Goal: Transaction & Acquisition: Purchase product/service

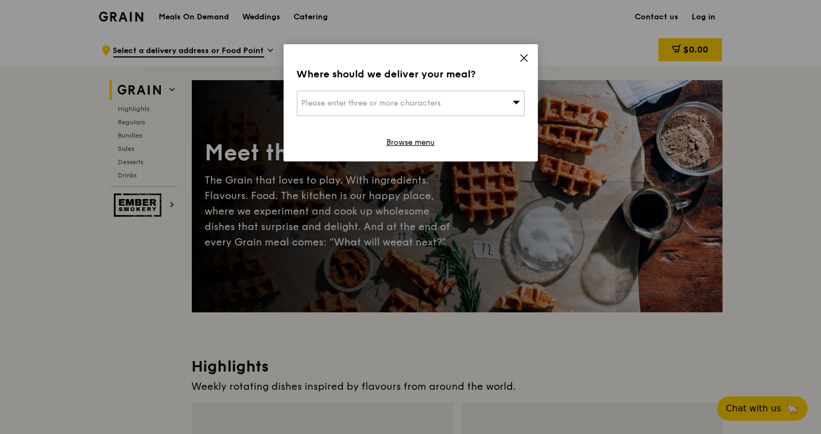
click at [359, 102] on span "Please enter three or more characters" at bounding box center [371, 102] width 139 height 9
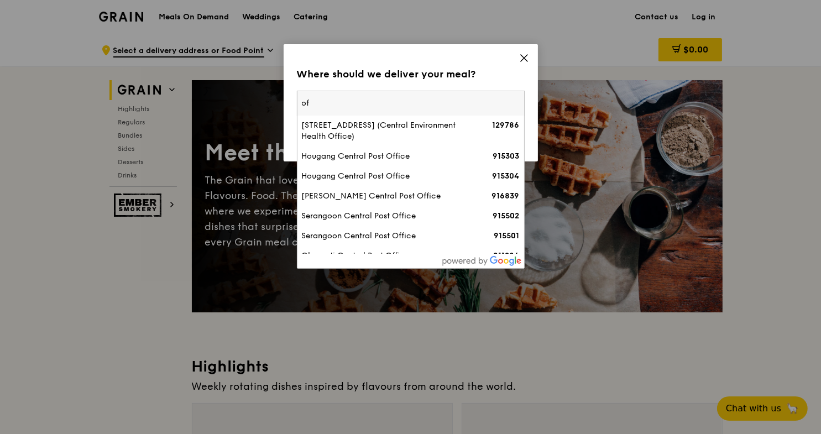
type input "o"
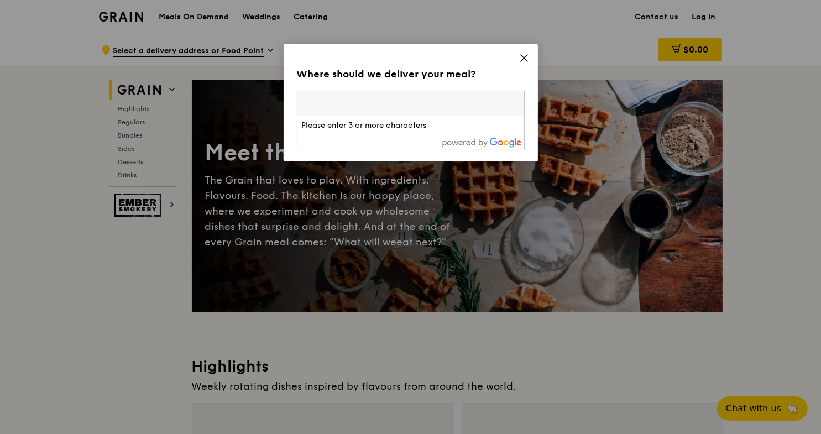
click at [526, 58] on icon at bounding box center [524, 58] width 10 height 10
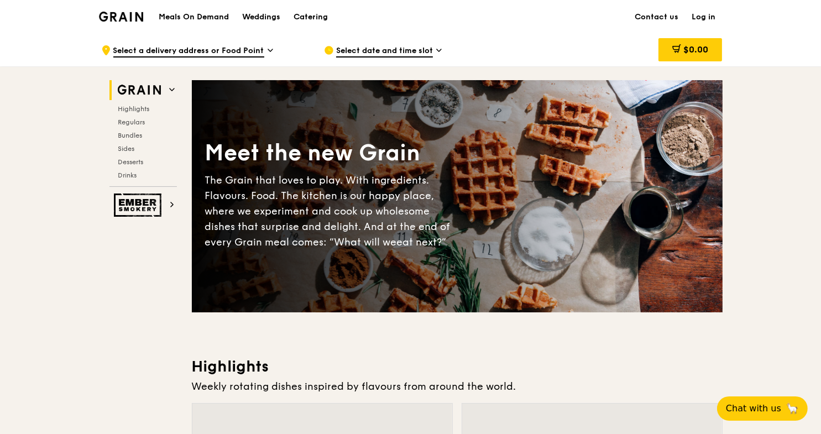
click at [701, 16] on link "Log in" at bounding box center [704, 17] width 37 height 33
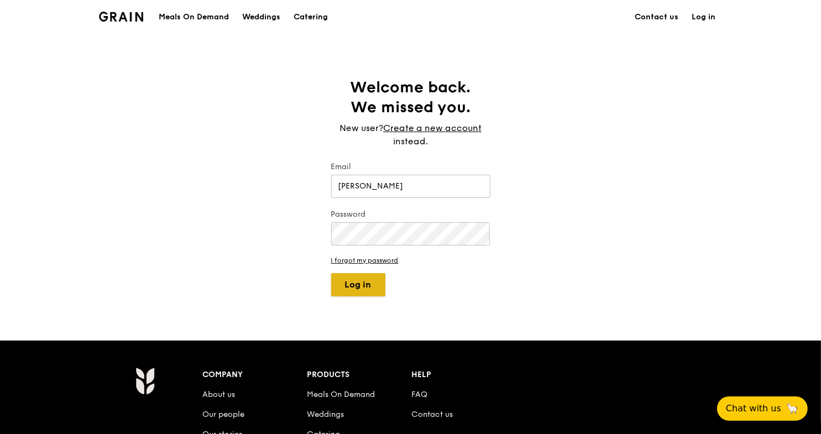
click at [351, 285] on button "Log in" at bounding box center [358, 284] width 54 height 23
click at [398, 184] on input "Diana Chua" at bounding box center [410, 186] width 159 height 23
drag, startPoint x: 398, startPoint y: 184, endPoint x: 317, endPoint y: 182, distance: 80.7
click at [317, 182] on div "Welcome back. We missed you. New user? Create a new account instead. Email Dian…" at bounding box center [410, 186] width 821 height 219
type input "[PERSON_NAME][EMAIL_ADDRESS][DOMAIN_NAME]"
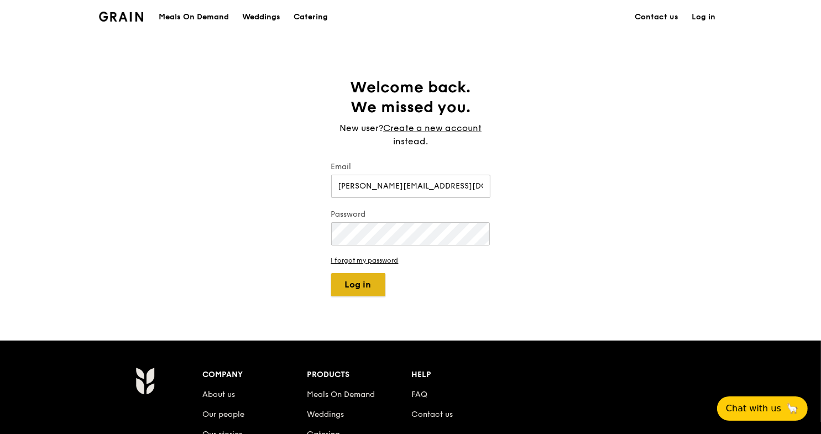
click at [359, 282] on button "Log in" at bounding box center [358, 284] width 54 height 23
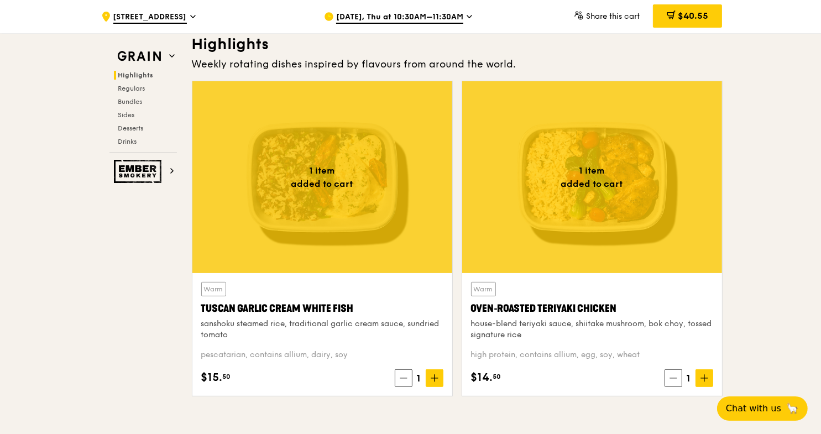
scroll to position [331, 0]
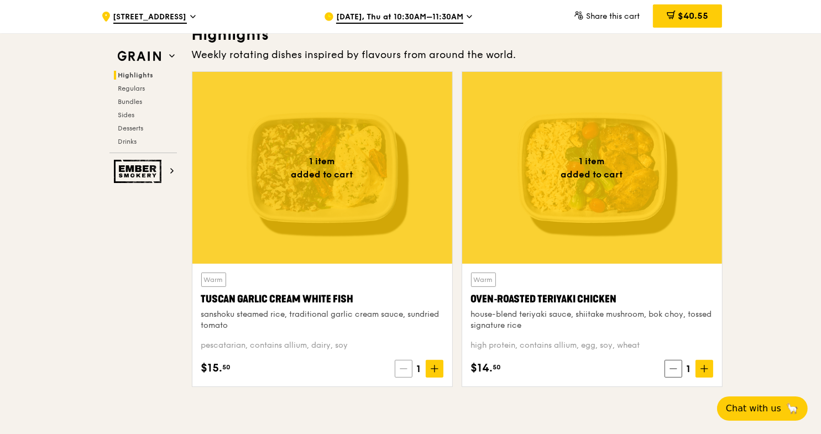
click at [401, 370] on icon at bounding box center [404, 369] width 8 height 8
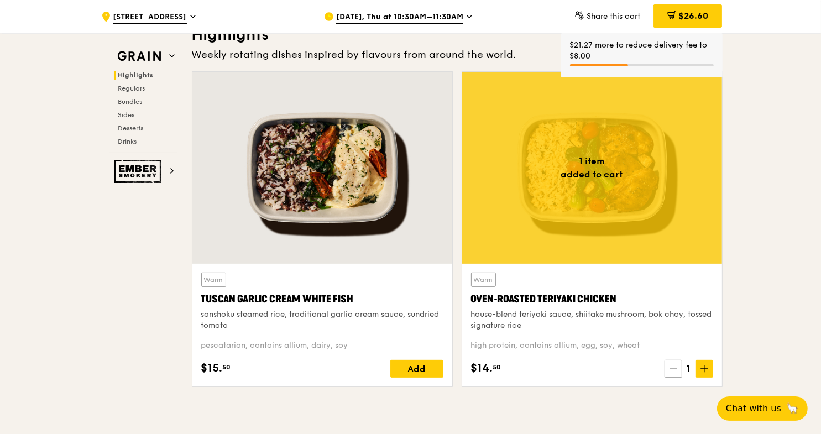
click at [670, 369] on icon at bounding box center [674, 369] width 8 height 8
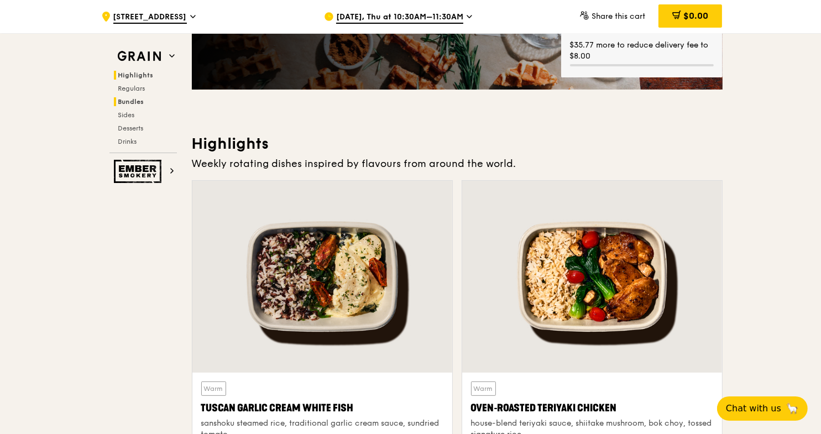
scroll to position [221, 0]
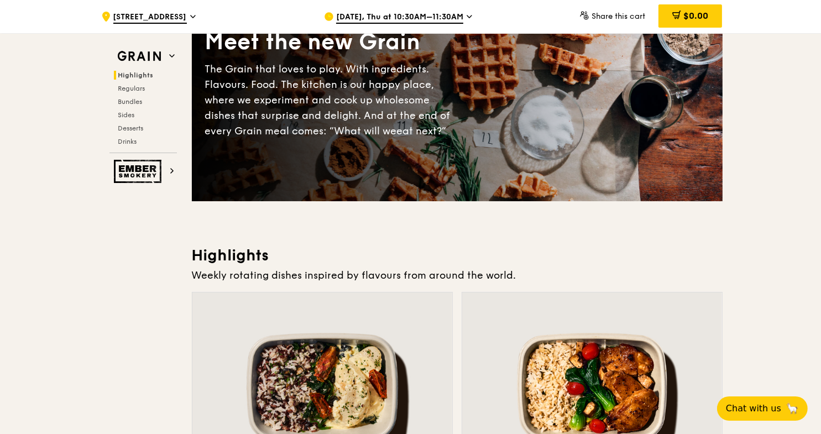
click at [142, 71] on h2 "Highlights" at bounding box center [145, 75] width 63 height 9
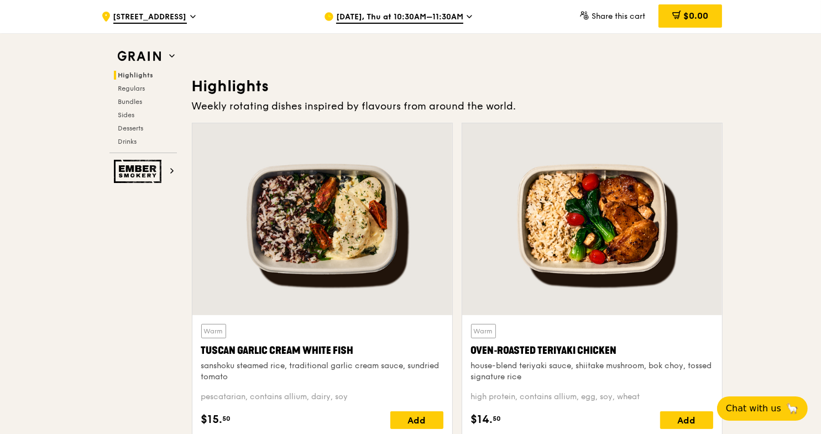
scroll to position [312, 0]
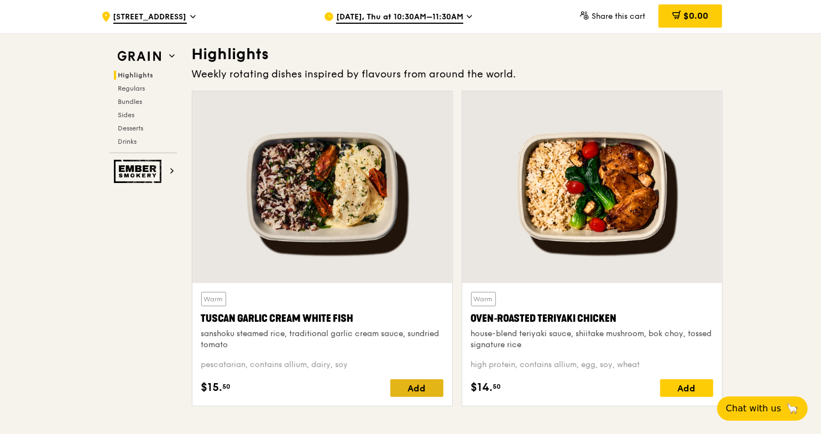
click at [406, 384] on div "Add" at bounding box center [416, 388] width 53 height 18
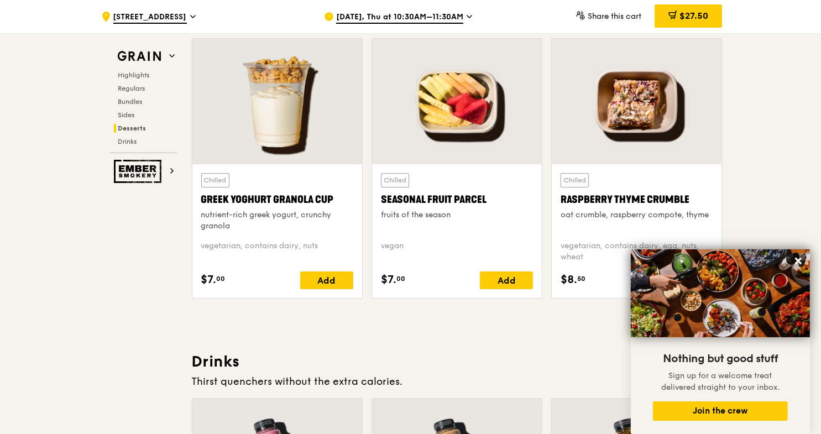
scroll to position [3629, 0]
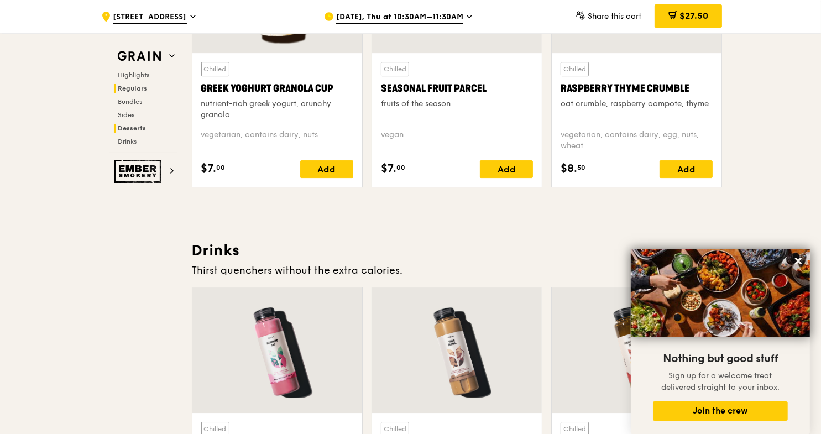
click at [130, 86] on span "Regulars" at bounding box center [132, 89] width 29 height 8
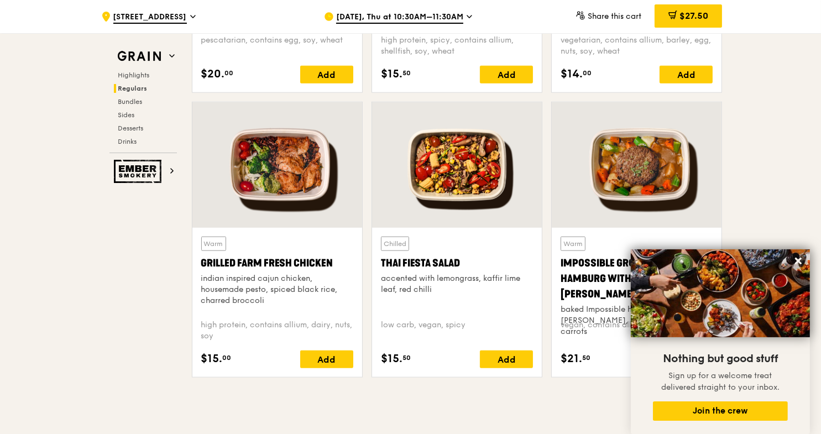
scroll to position [1225, 0]
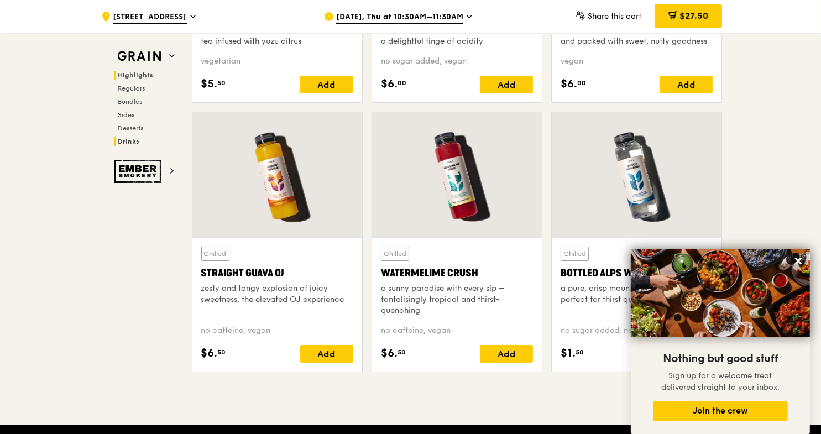
click at [138, 75] on span "Highlights" at bounding box center [135, 75] width 35 height 8
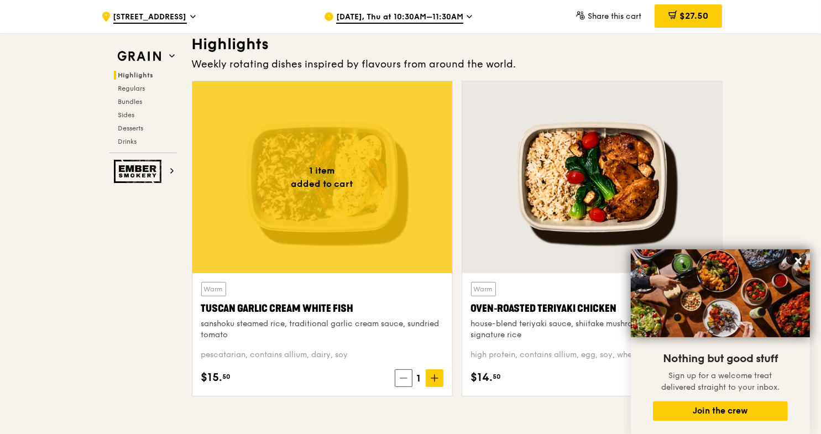
scroll to position [312, 0]
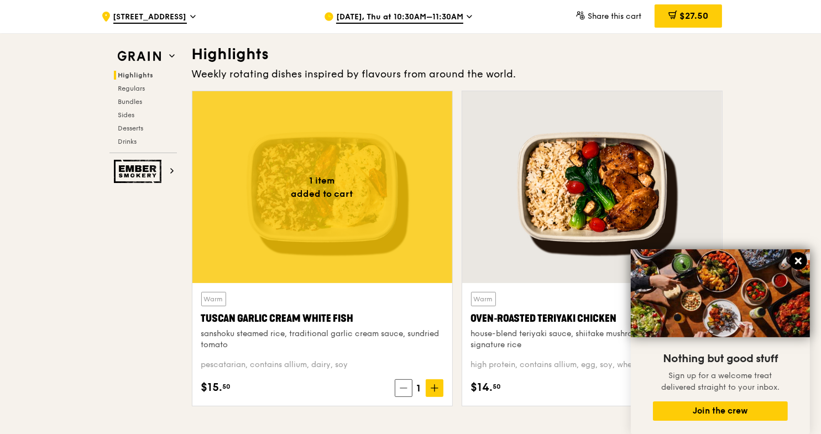
click at [798, 262] on icon at bounding box center [798, 261] width 7 height 7
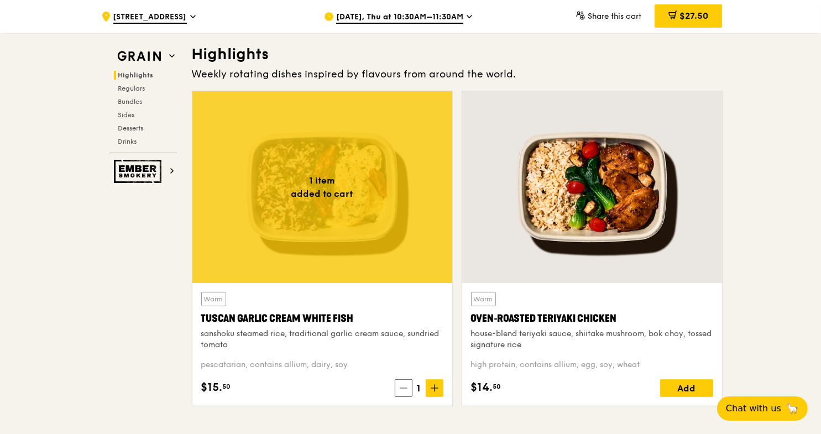
click at [470, 15] on icon at bounding box center [470, 17] width 6 height 10
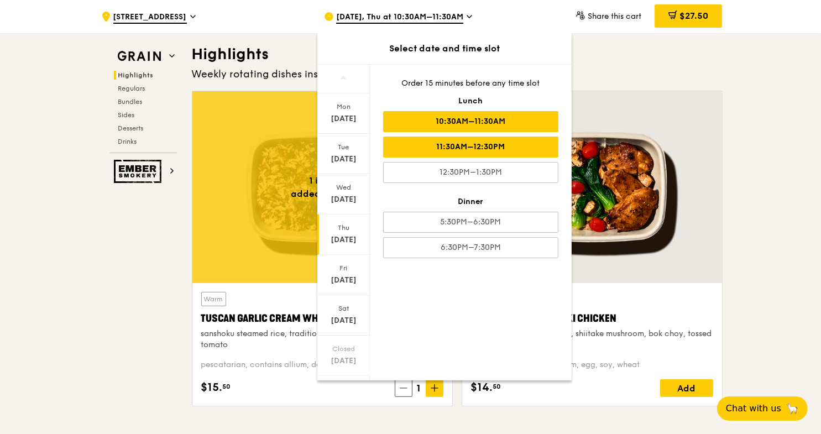
click at [426, 137] on div "11:30AM–12:30PM" at bounding box center [470, 147] width 175 height 21
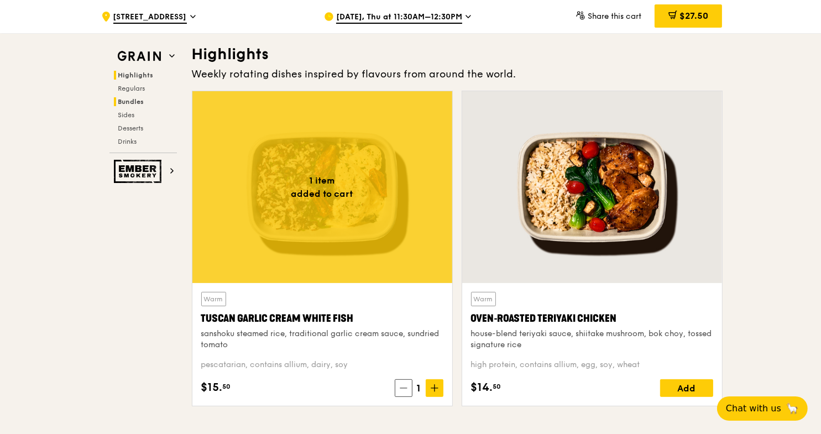
click at [128, 98] on span "Bundles" at bounding box center [131, 102] width 26 height 8
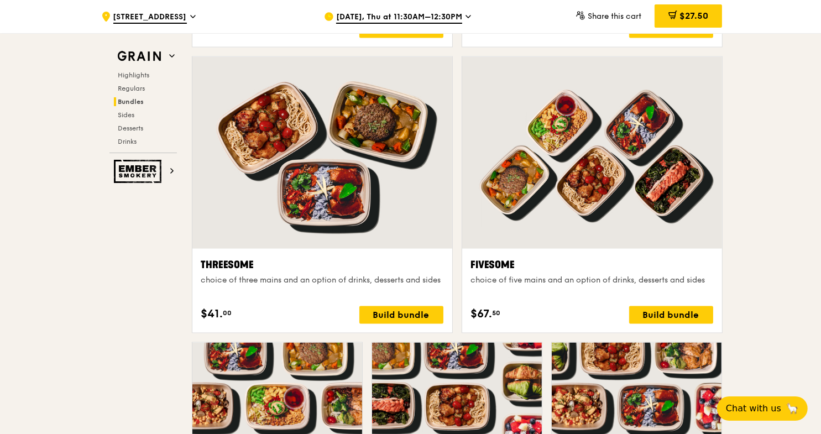
scroll to position [1924, 0]
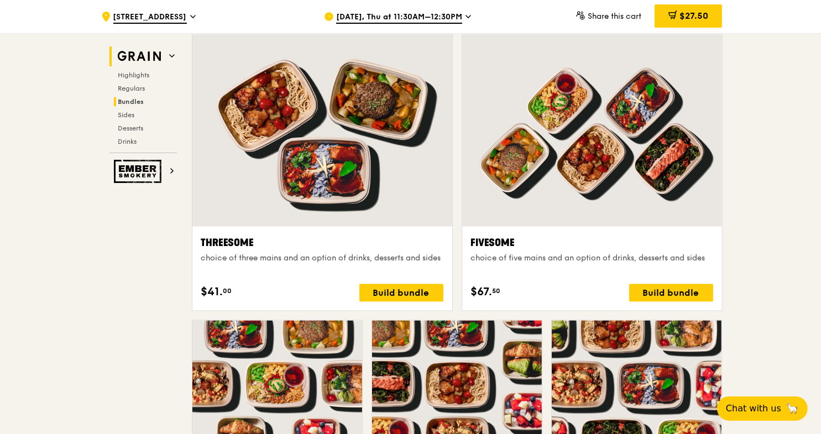
click at [169, 53] on icon at bounding box center [172, 56] width 6 height 6
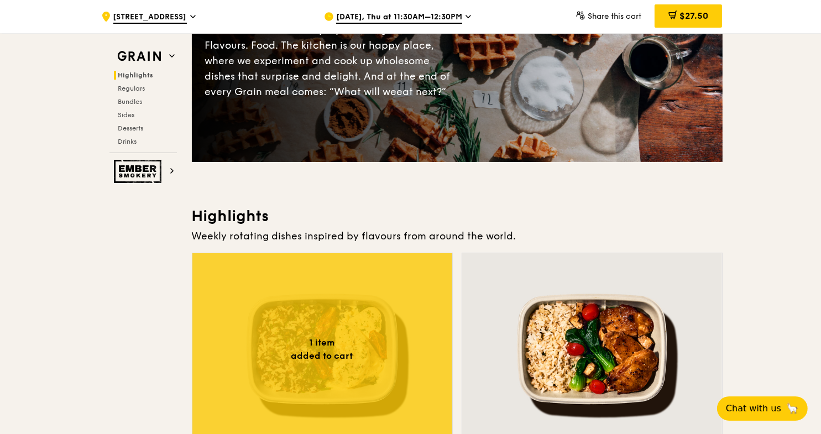
scroll to position [146, 0]
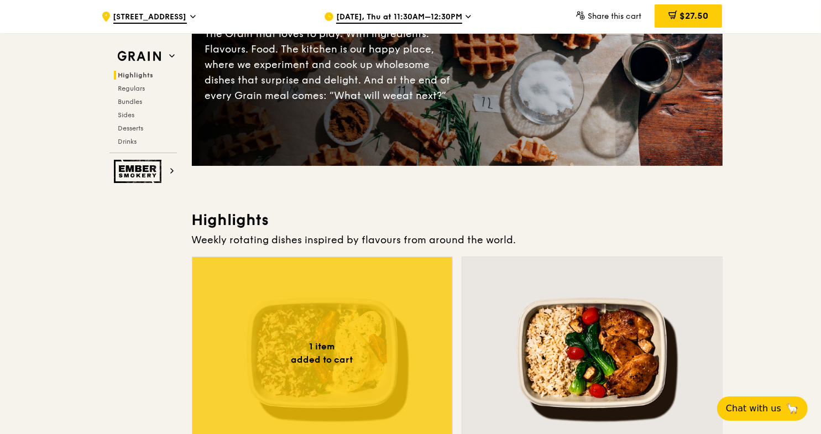
click at [190, 16] on icon at bounding box center [193, 17] width 6 height 10
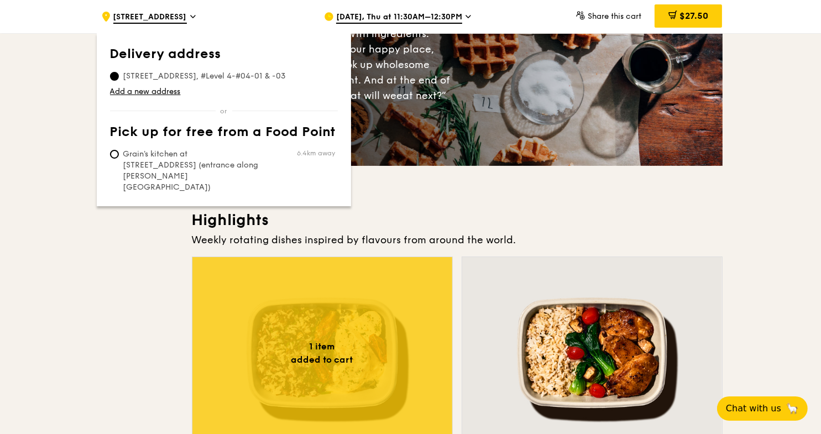
click at [360, 19] on span "Aug 28, Thu at 11:30AM–12:30PM" at bounding box center [399, 18] width 126 height 12
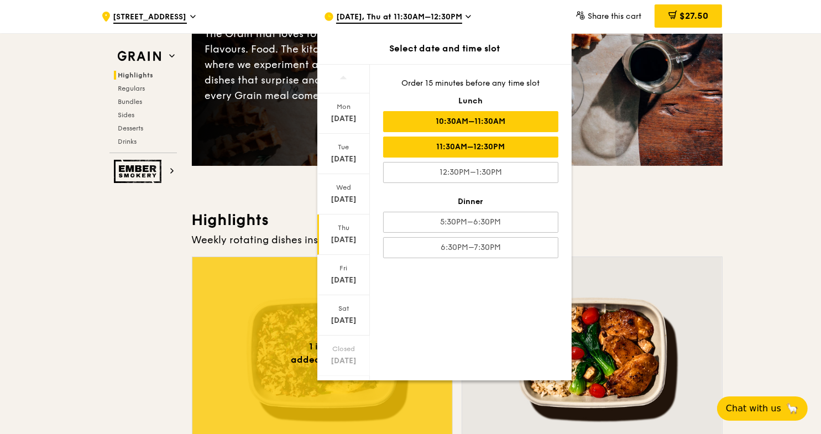
click at [526, 119] on div "10:30AM–11:30AM" at bounding box center [470, 121] width 175 height 21
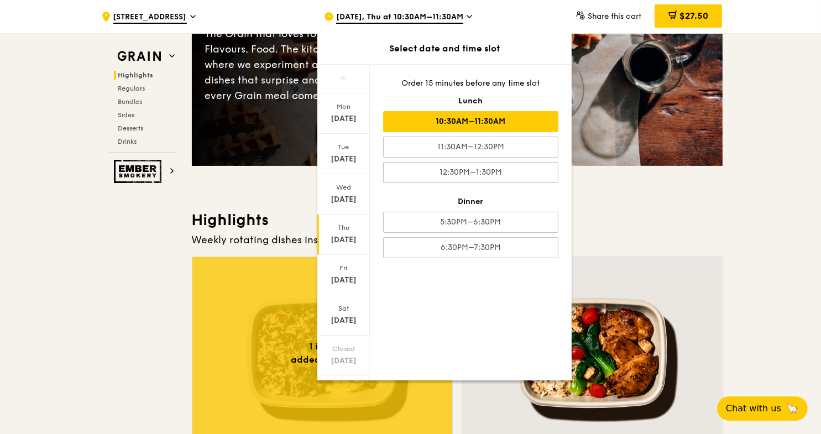
click at [606, 216] on h3 "Highlights" at bounding box center [457, 220] width 531 height 20
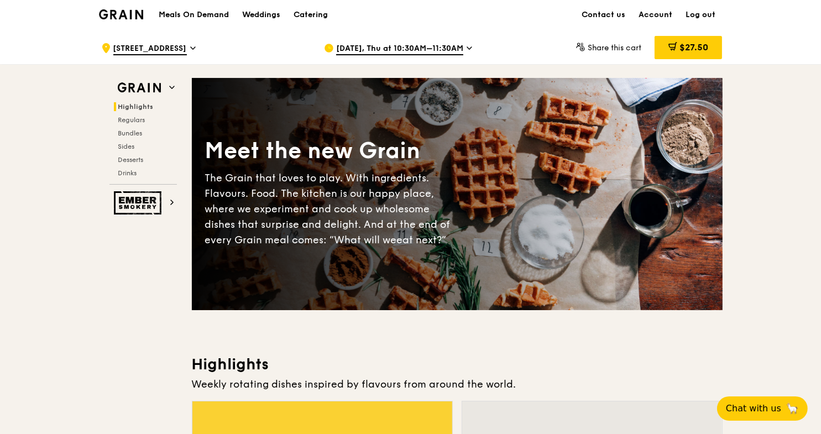
scroll to position [0, 0]
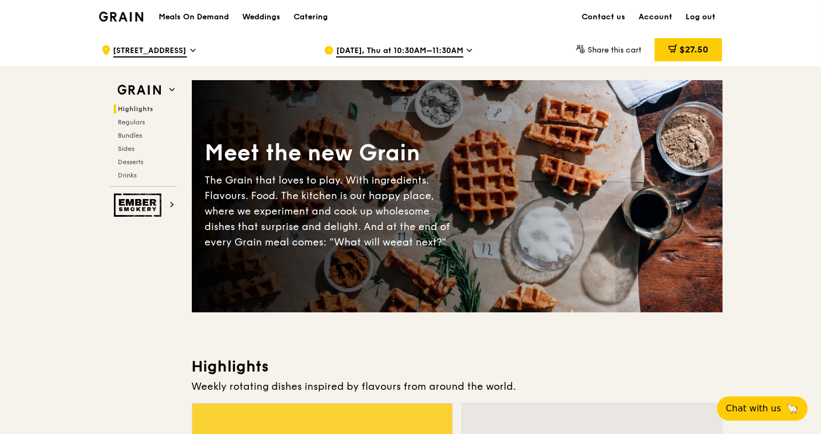
click at [199, 14] on h1 "Meals On Demand" at bounding box center [194, 17] width 70 height 11
click at [136, 203] on img at bounding box center [139, 205] width 51 height 23
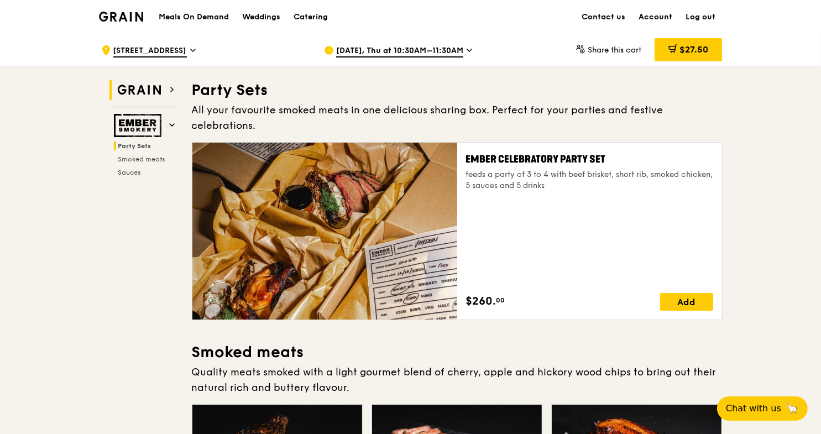
click at [155, 83] on img at bounding box center [139, 90] width 51 height 20
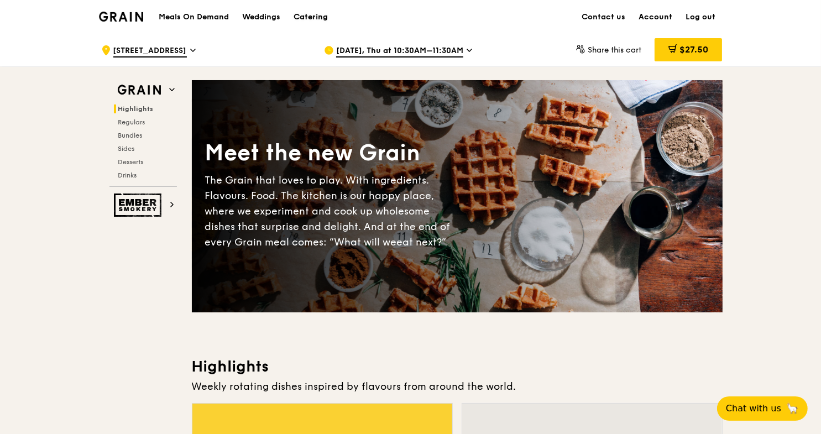
click at [321, 19] on div "Catering" at bounding box center [311, 17] width 34 height 33
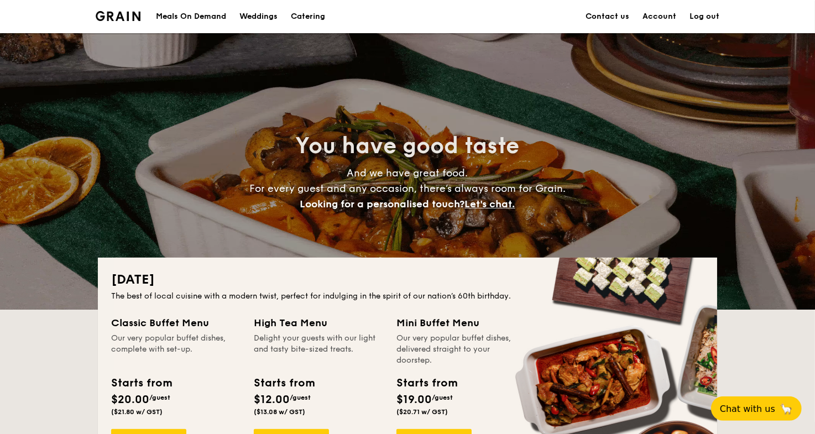
click at [178, 17] on div "Meals On Demand" at bounding box center [191, 16] width 70 height 33
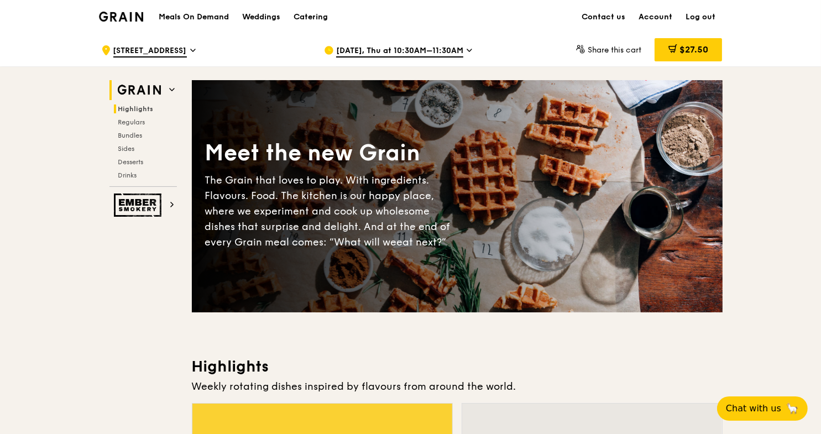
click at [133, 108] on span "Highlights" at bounding box center [135, 109] width 35 height 8
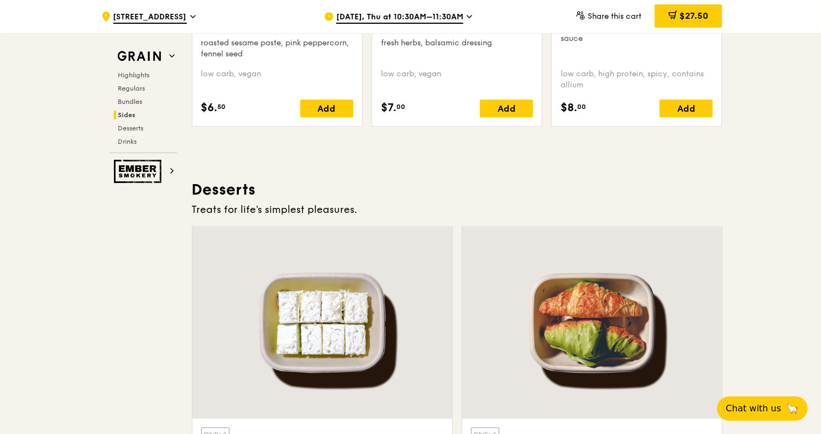
scroll to position [3294, 0]
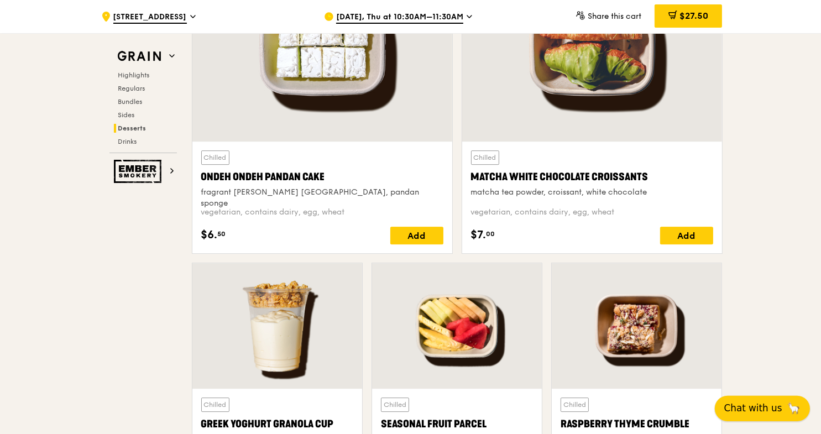
click at [757, 411] on span "Chat with us" at bounding box center [753, 408] width 58 height 14
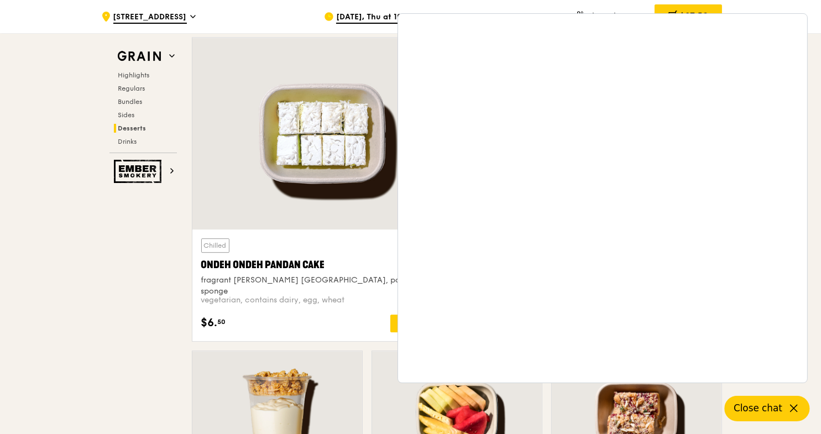
scroll to position [3238, 0]
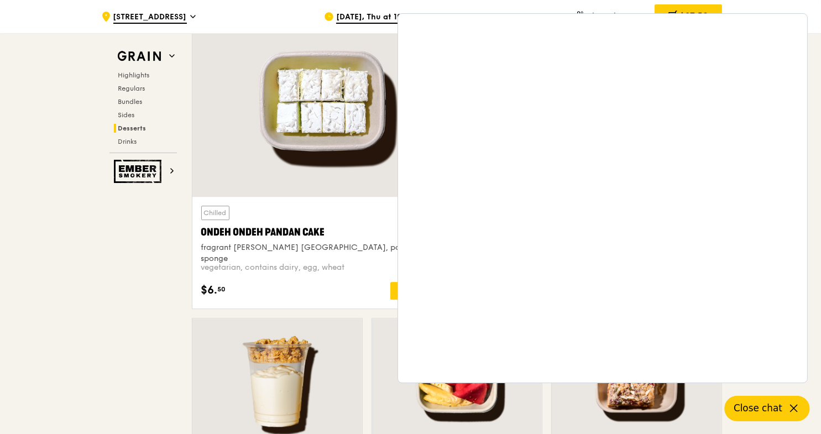
click at [761, 412] on span "Close chat" at bounding box center [758, 408] width 49 height 14
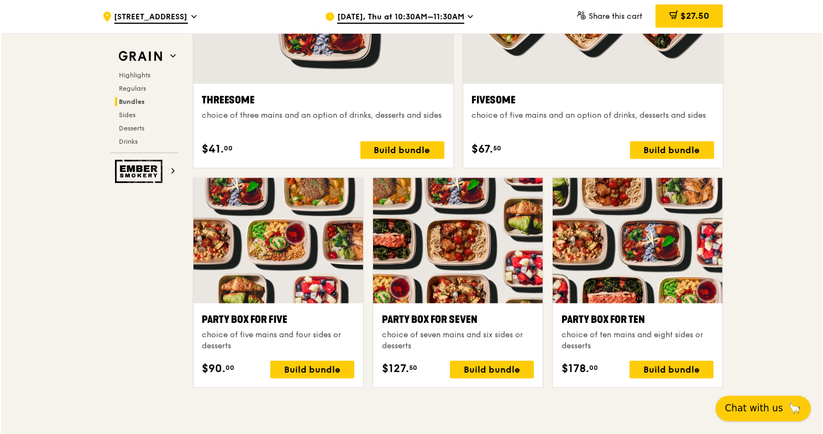
scroll to position [2077, 0]
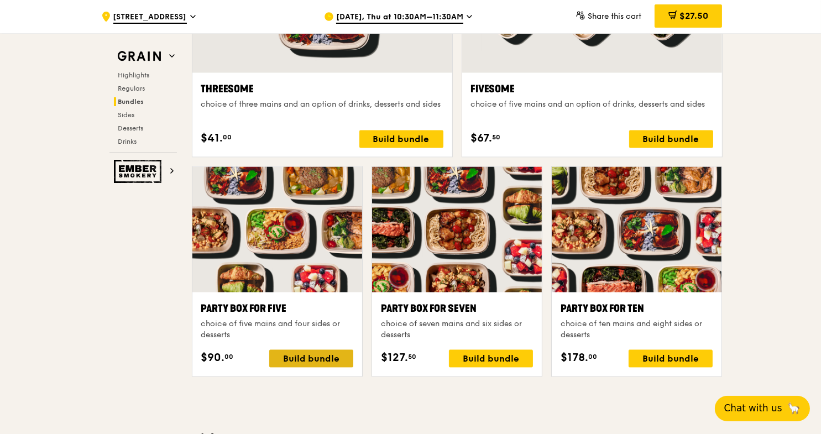
click at [294, 354] on div "Build bundle" at bounding box center [311, 359] width 84 height 18
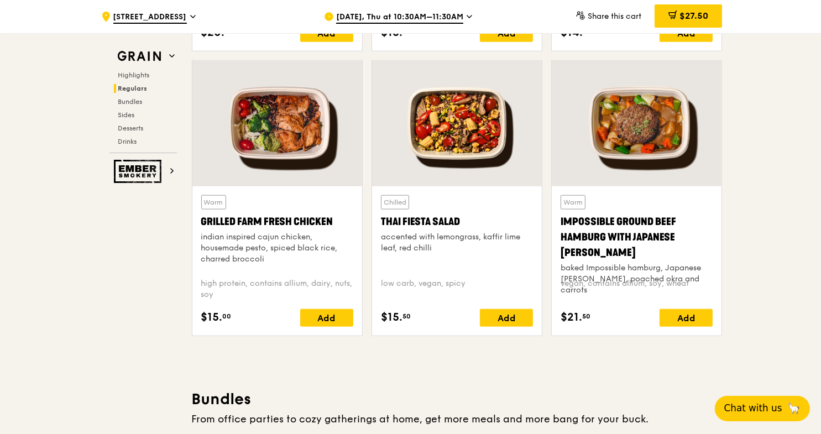
scroll to position [1026, 0]
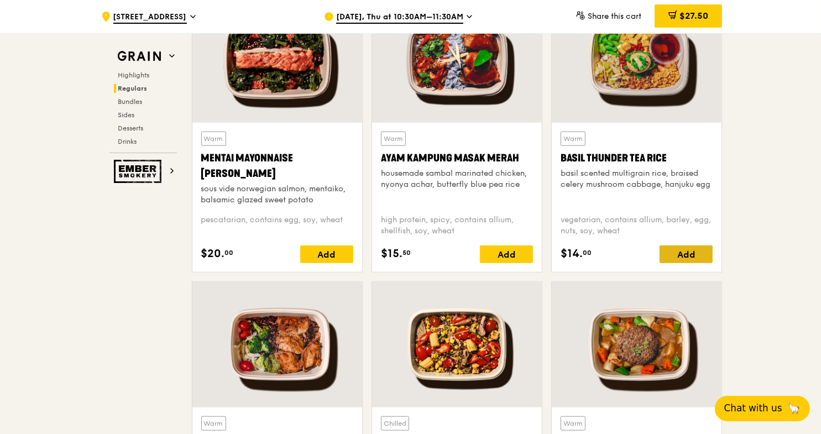
click at [686, 252] on div "Add" at bounding box center [686, 254] width 53 height 18
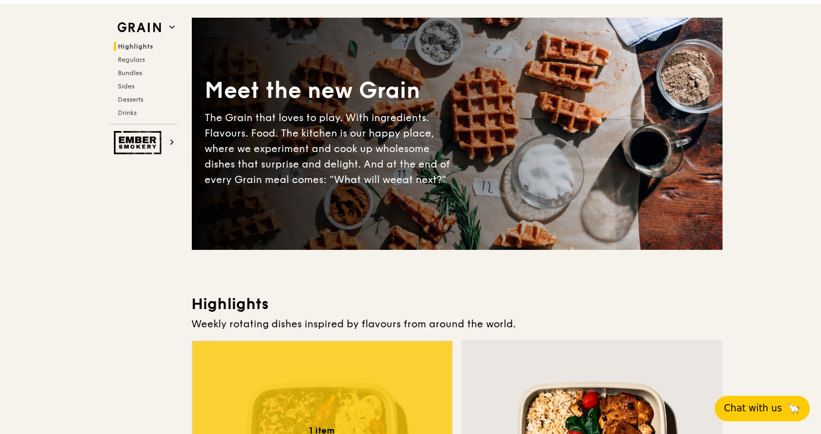
scroll to position [0, 0]
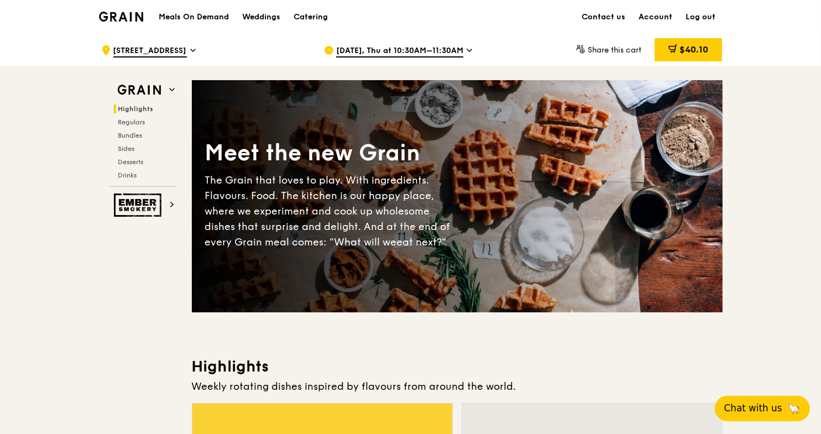
click at [694, 13] on link "Log out" at bounding box center [701, 17] width 43 height 33
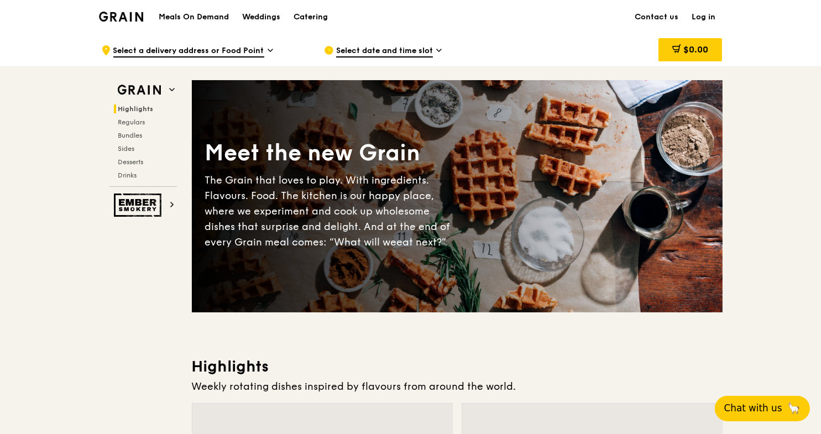
click at [696, 17] on link "Log in" at bounding box center [704, 17] width 37 height 33
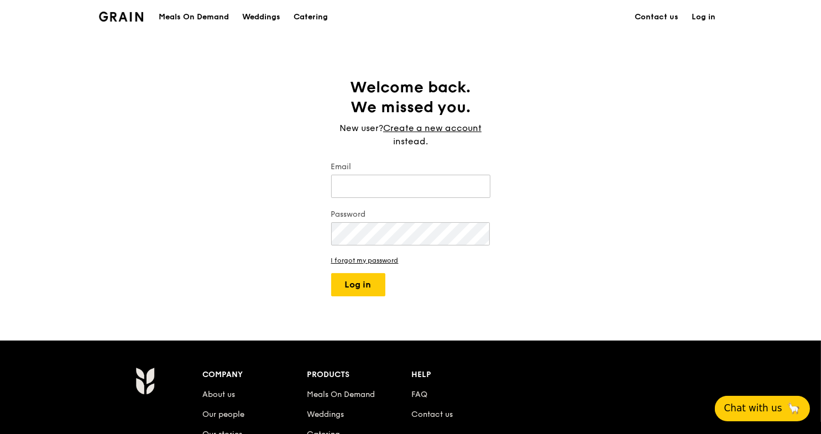
type input "[PERSON_NAME][EMAIL_ADDRESS][DOMAIN_NAME]"
click at [365, 289] on button "Log in" at bounding box center [358, 284] width 54 height 23
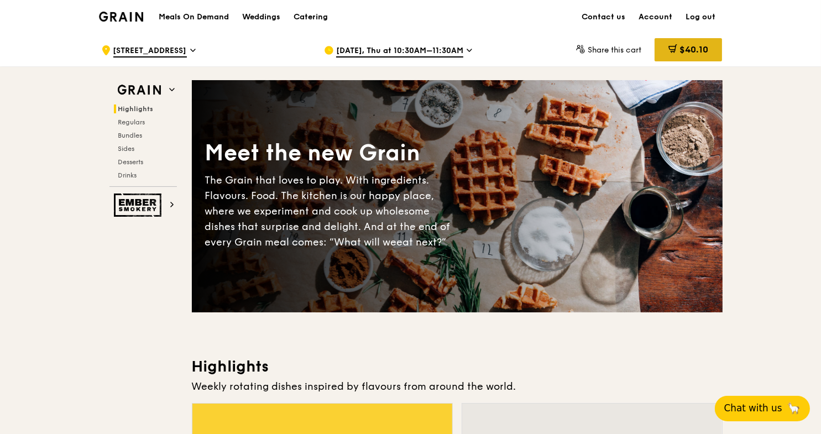
click at [659, 51] on div "$40.10" at bounding box center [688, 49] width 67 height 23
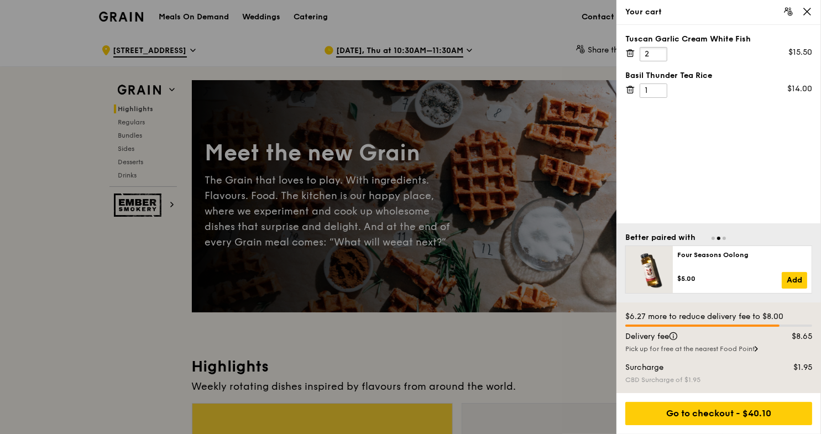
click at [657, 51] on input "2" at bounding box center [654, 54] width 28 height 14
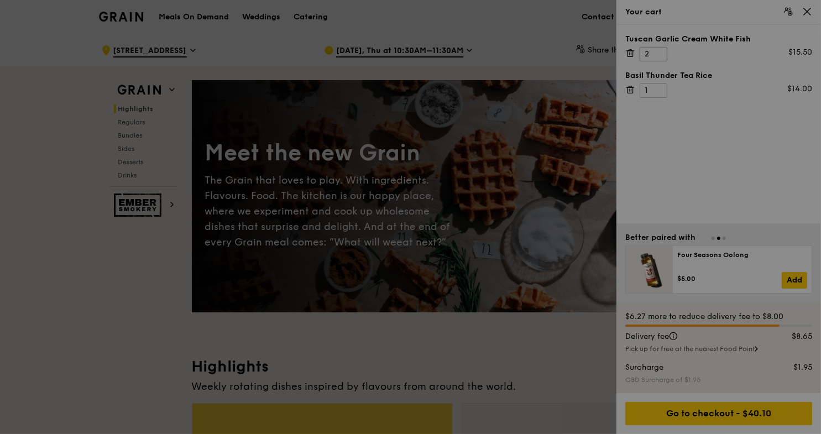
click at [657, 51] on div at bounding box center [410, 217] width 821 height 434
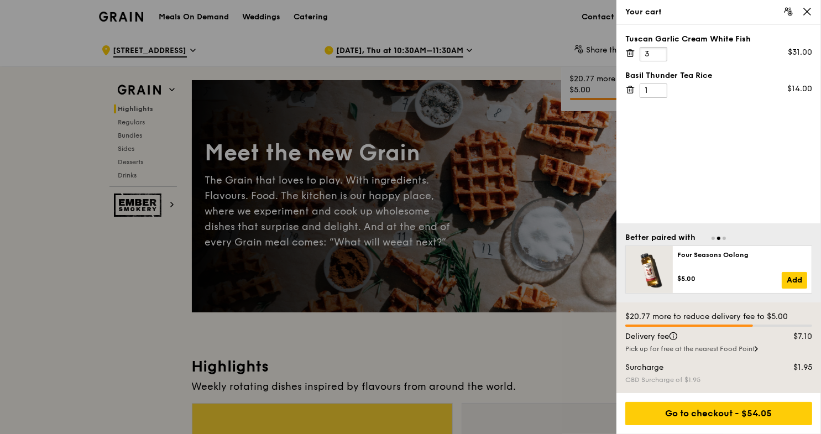
type input "3"
click at [659, 51] on input "3" at bounding box center [654, 54] width 28 height 14
click at [121, 339] on div at bounding box center [410, 217] width 821 height 434
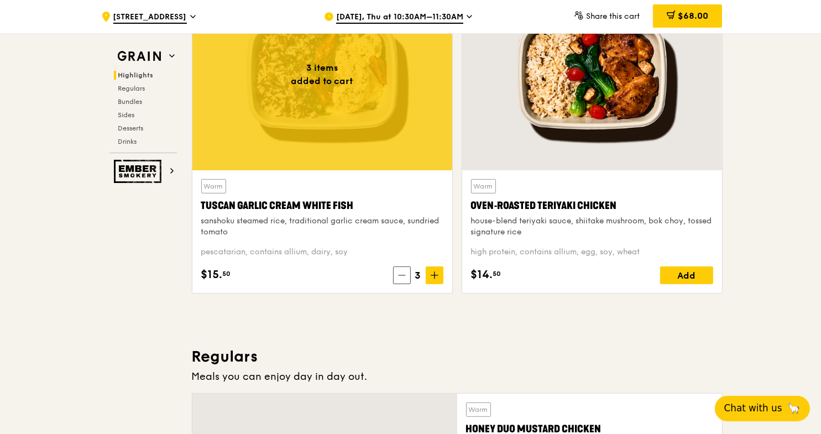
scroll to position [442, 0]
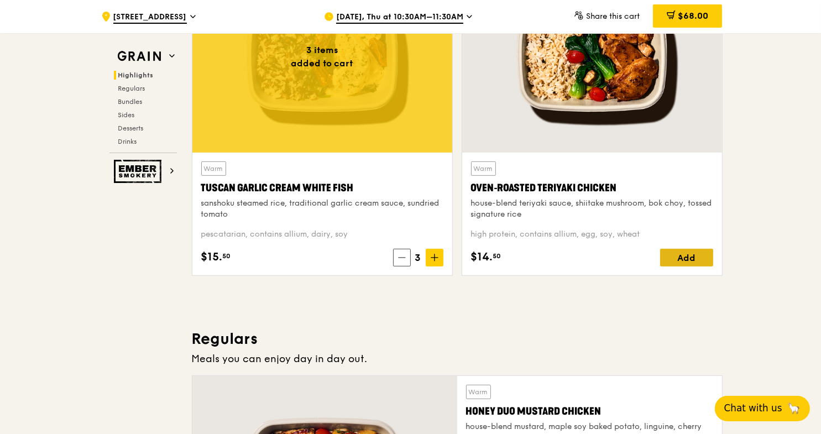
click at [676, 255] on div "Add" at bounding box center [686, 258] width 53 height 18
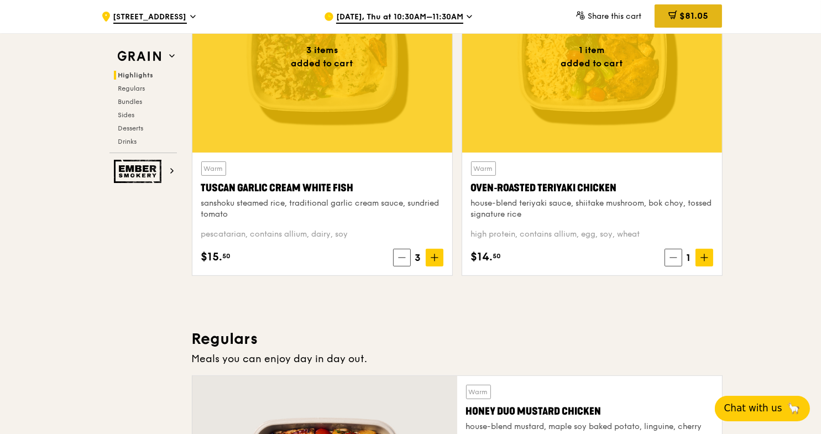
click at [686, 12] on span "$81.05" at bounding box center [694, 16] width 29 height 11
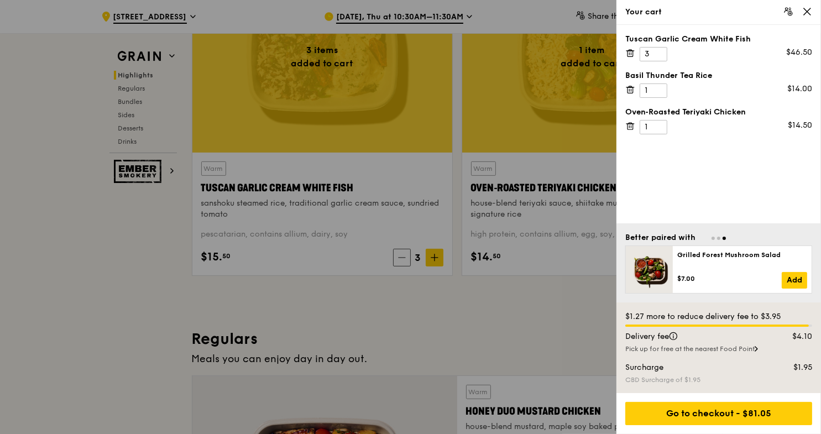
click at [1, 328] on div at bounding box center [410, 217] width 821 height 434
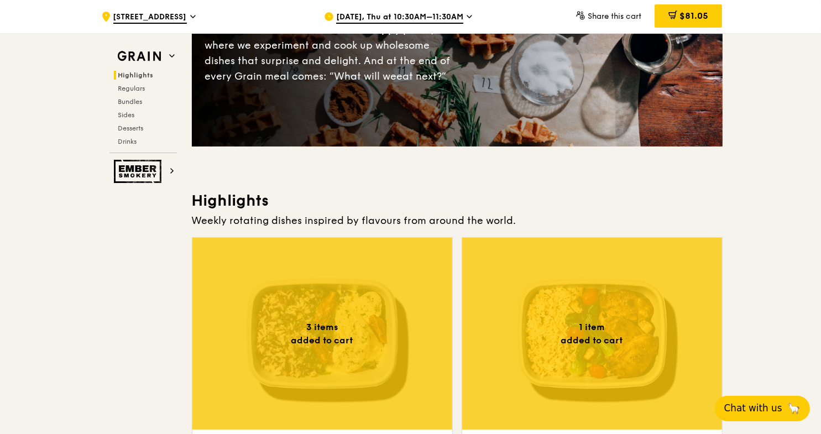
scroll to position [0, 0]
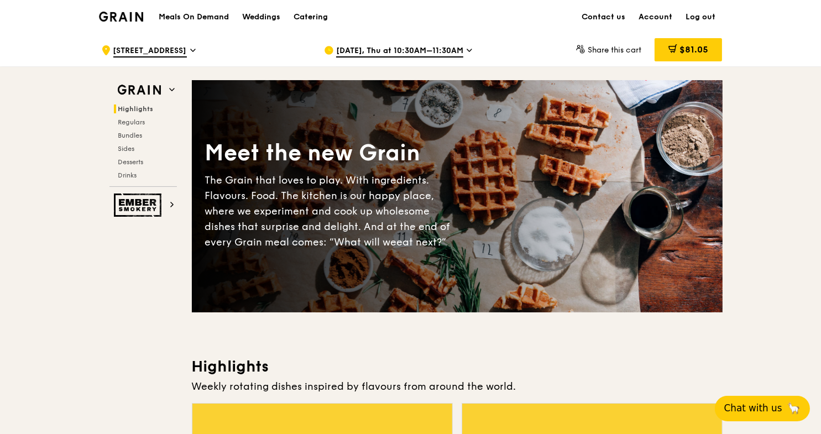
click at [707, 13] on link "Log out" at bounding box center [701, 17] width 43 height 33
